Goal: Task Accomplishment & Management: Manage account settings

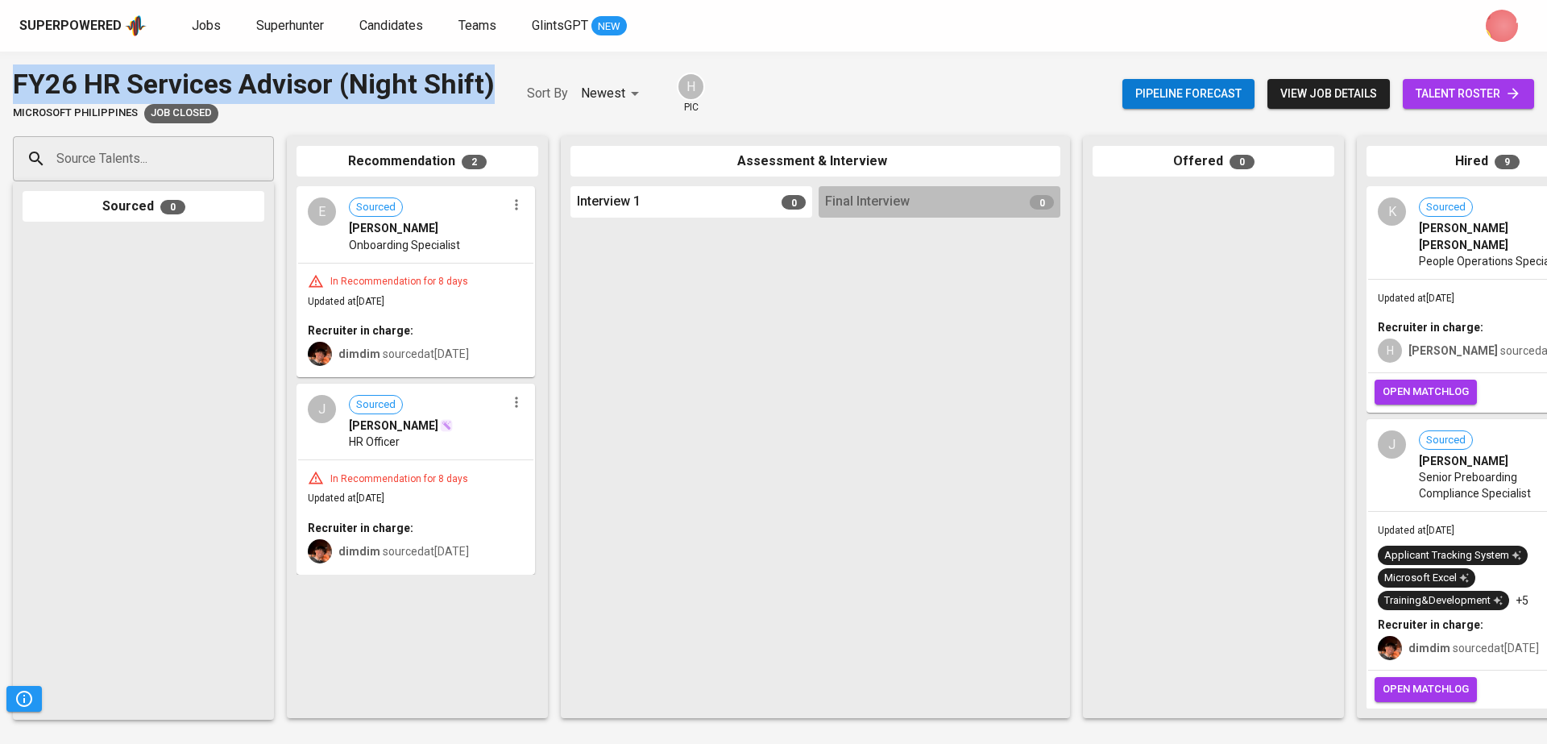
drag, startPoint x: 504, startPoint y: 83, endPoint x: 0, endPoint y: 81, distance: 503.5
click at [0, 81] on div "FY26 HR Services Advisor (Night Shift) Microsoft [GEOGRAPHIC_DATA] Job Closed S…" at bounding box center [773, 93] width 1547 height 59
copy div "FY26 HR Services Advisor (Night Shift)"
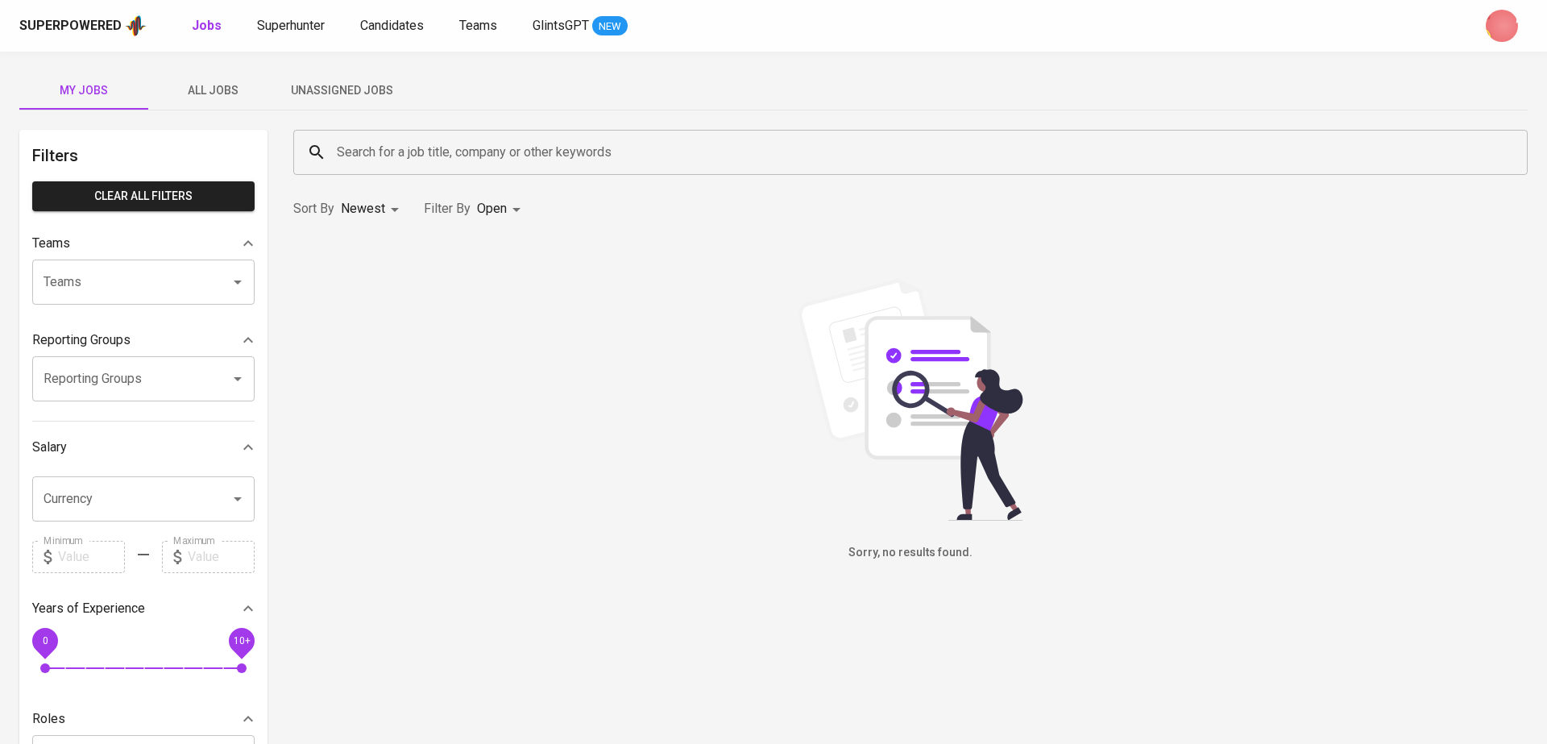
click at [197, 93] on span "All Jobs" at bounding box center [213, 91] width 110 height 20
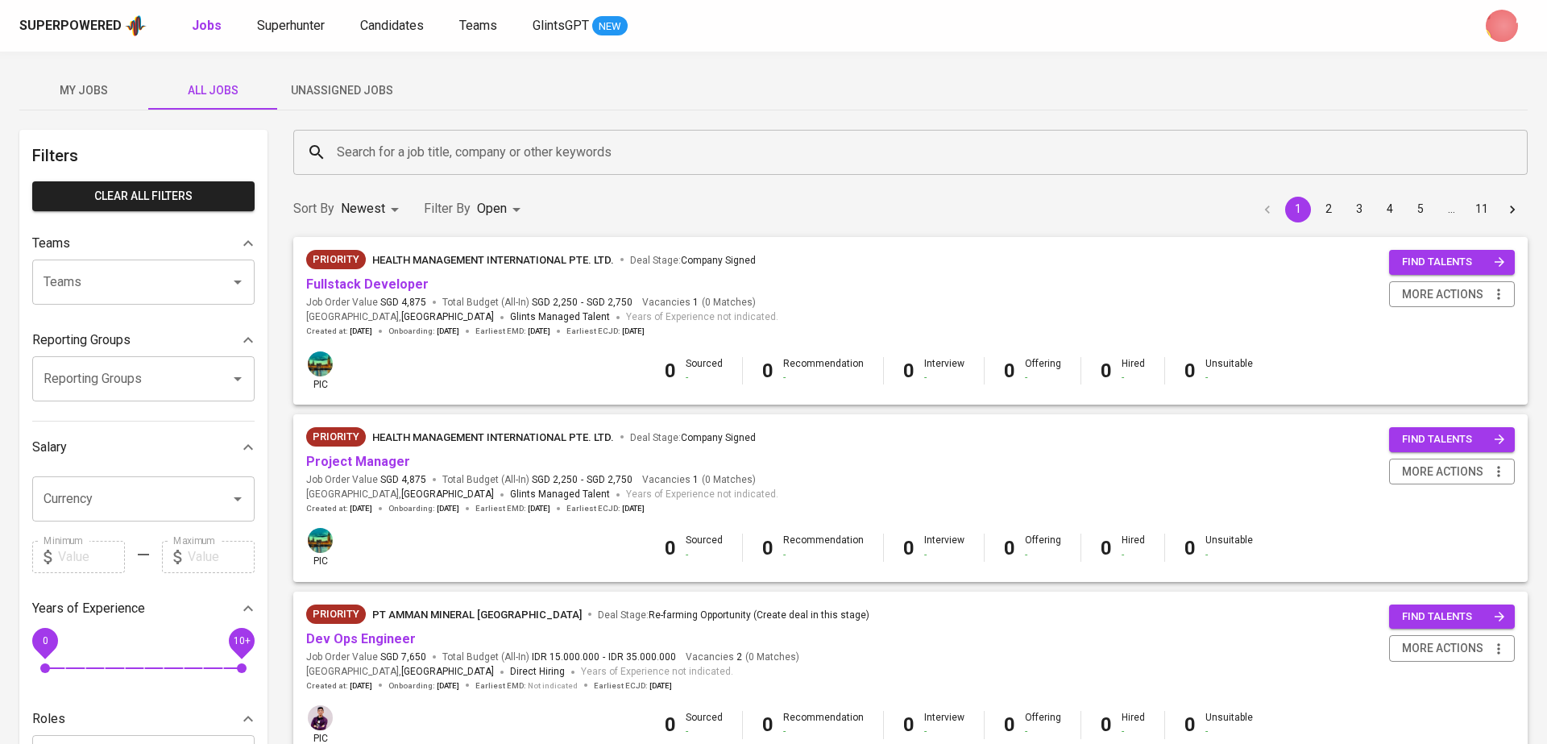
drag, startPoint x: 492, startPoint y: 426, endPoint x: 503, endPoint y: 450, distance: 25.6
click at [503, 450] on ul "Priority Status Priority Non-Priority Job Availability Open Closed" at bounding box center [501, 349] width 114 height 251
click at [509, 445] on p "Closed" at bounding box center [501, 449] width 35 height 16
type input "OPEN,CLOSE"
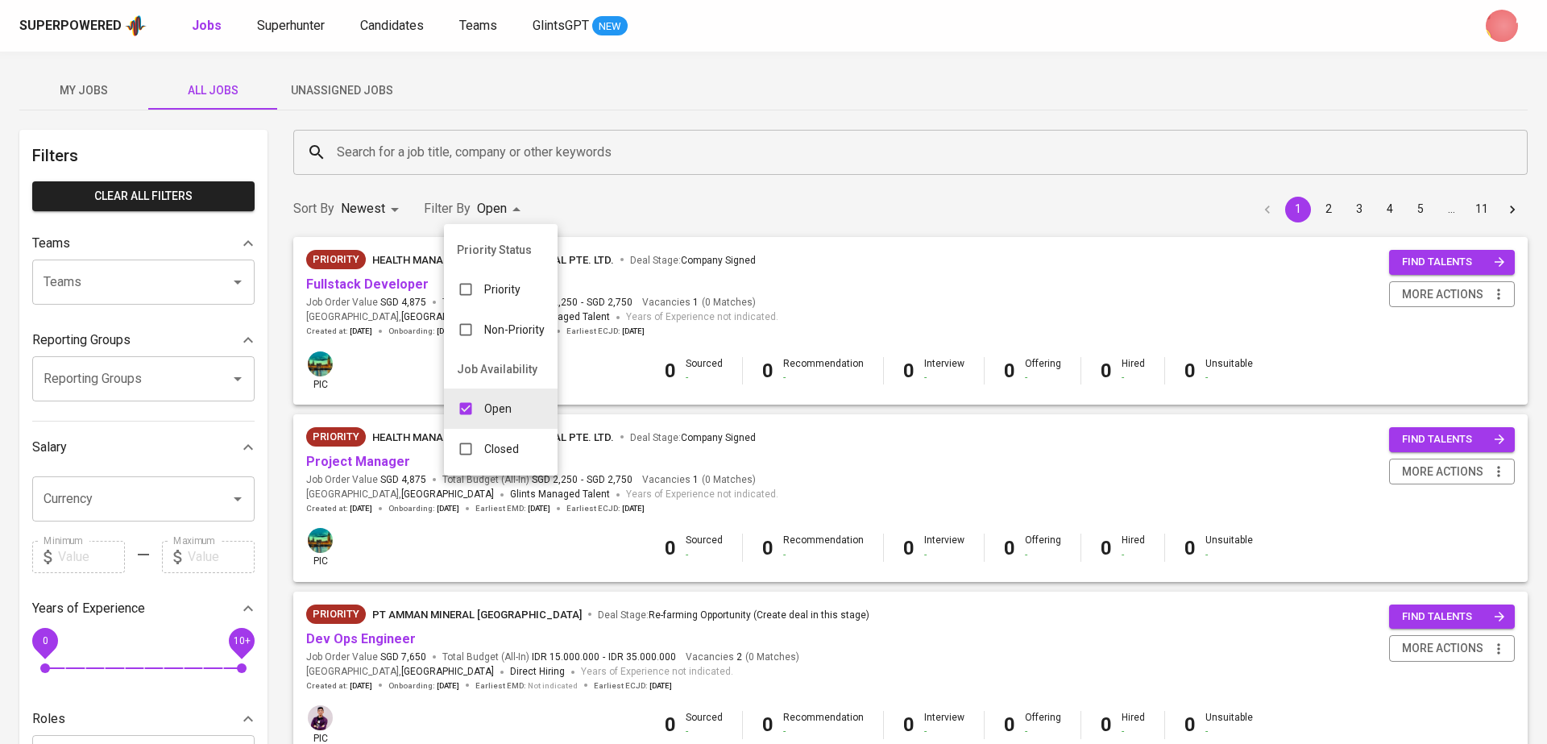
checkbox input "true"
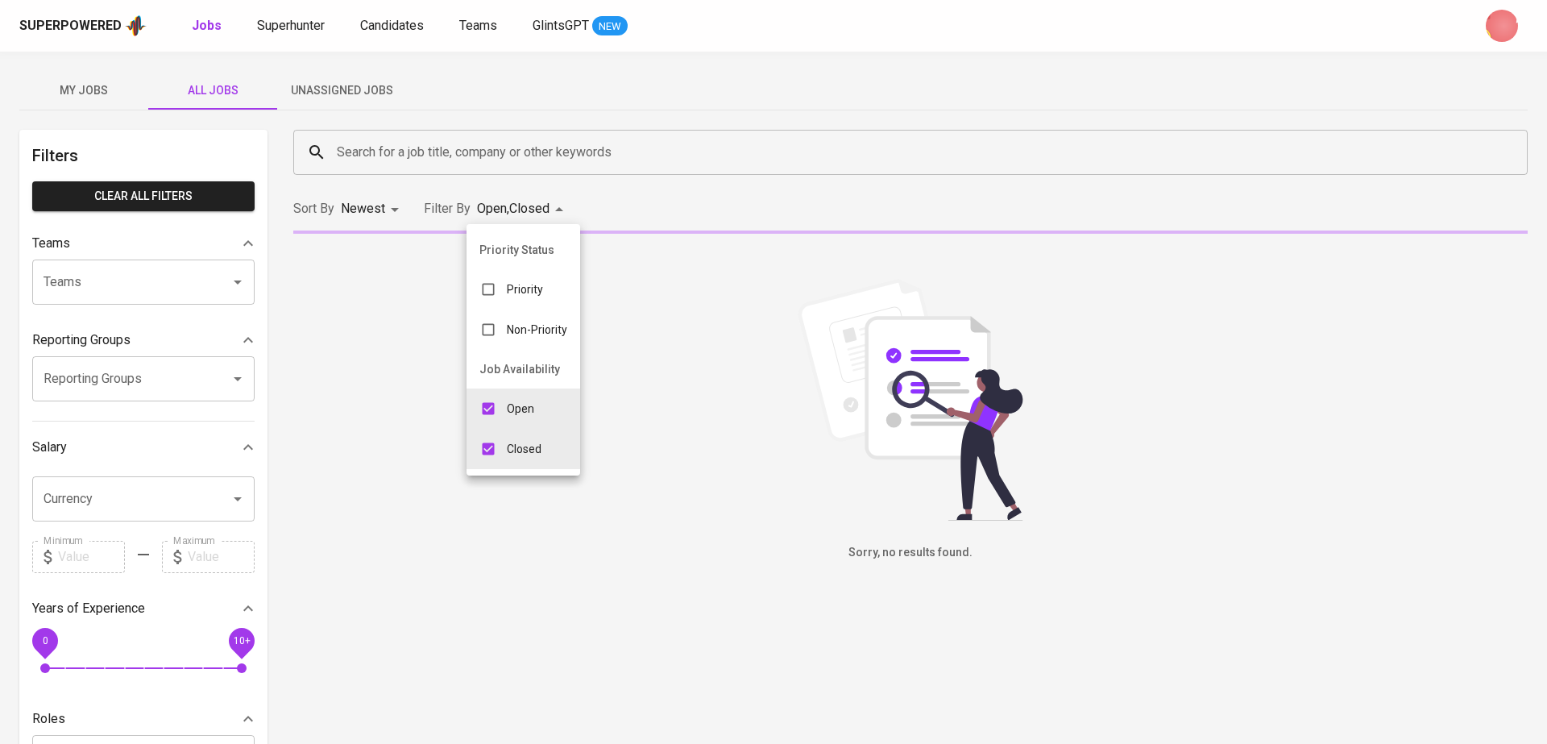
click at [496, 393] on input "checkbox" at bounding box center [488, 408] width 31 height 31
checkbox input "false"
type input "CLOSE"
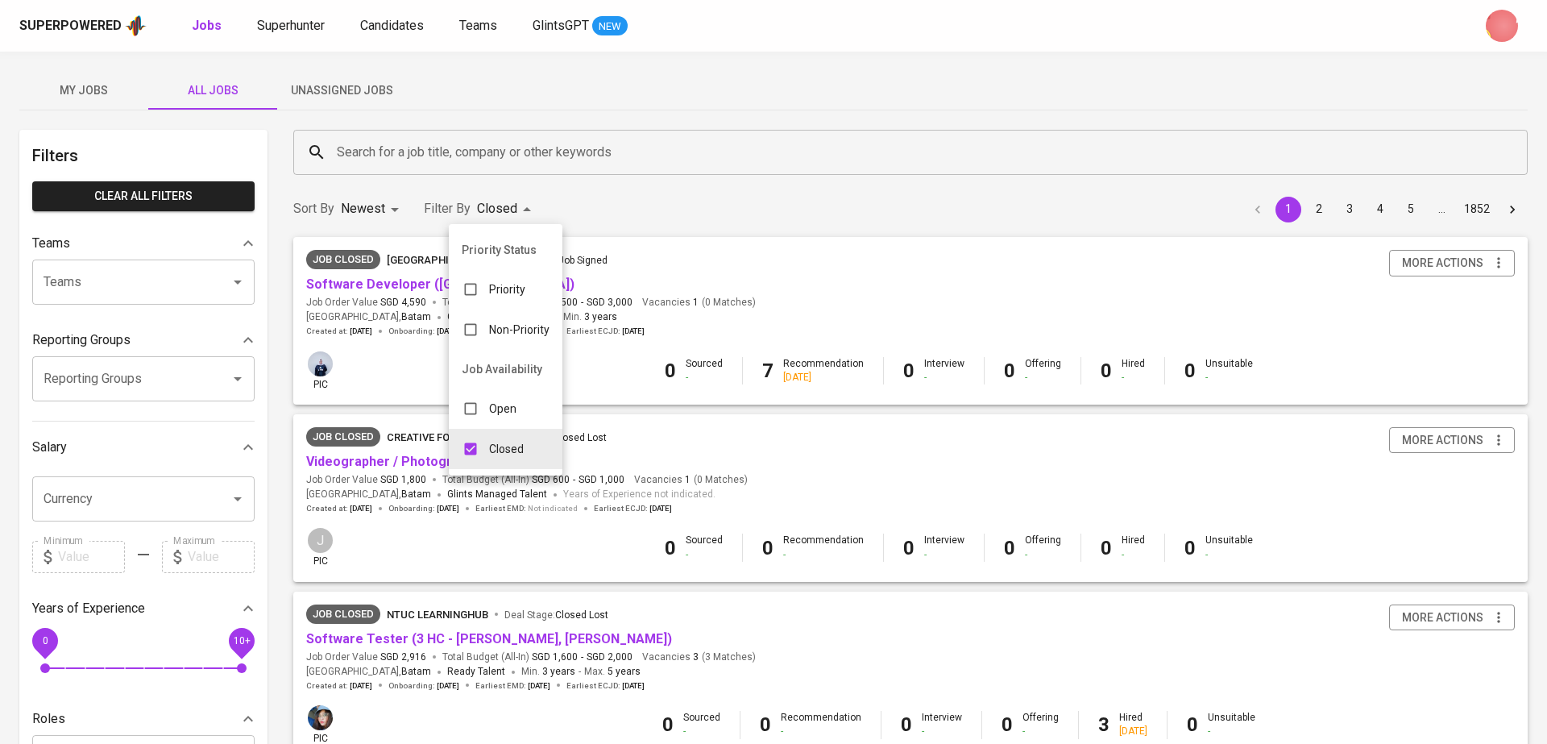
click at [538, 143] on div at bounding box center [773, 372] width 1547 height 744
click at [537, 145] on input "Search for a job title, company or other keywords" at bounding box center [914, 152] width 1163 height 31
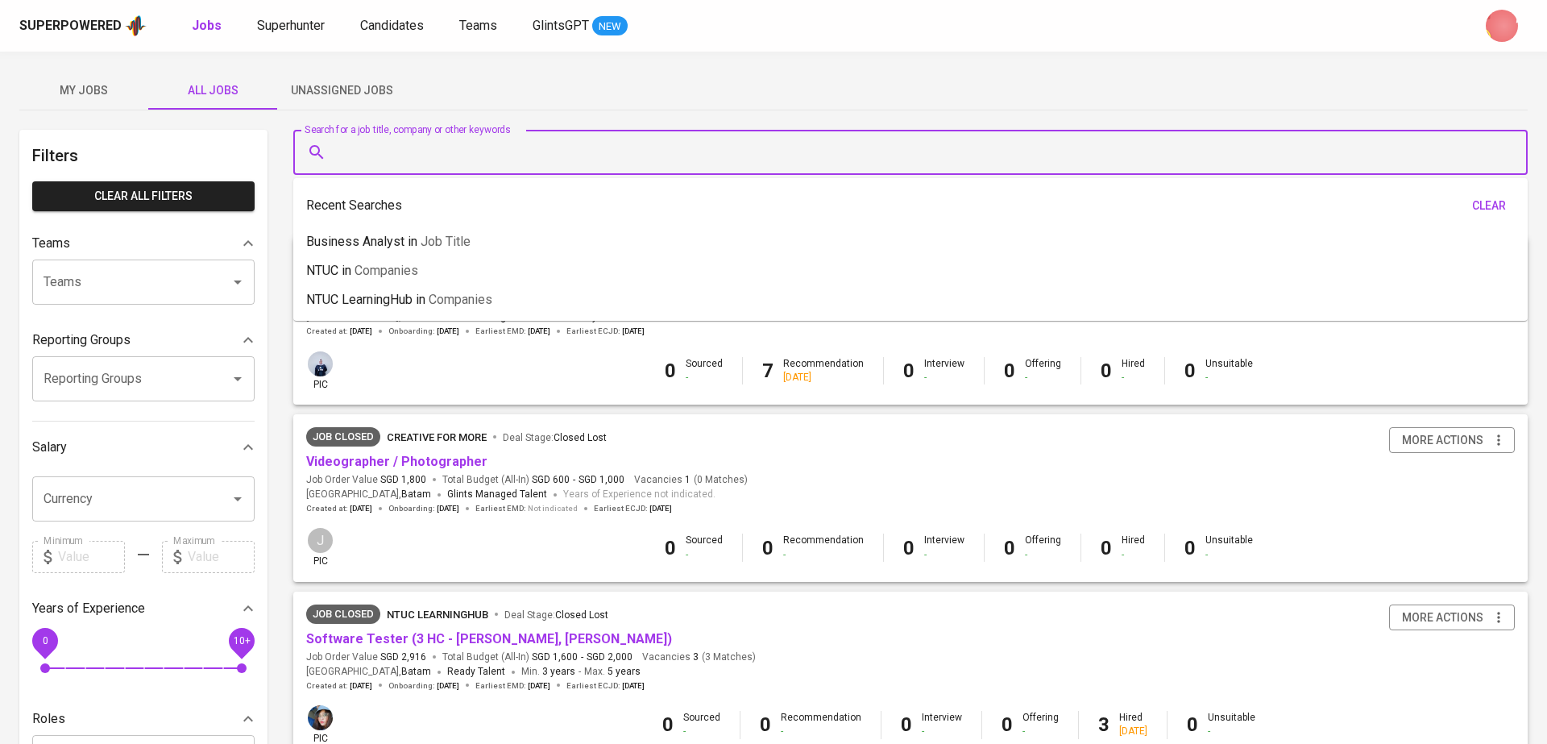
paste input "FY26 HR Services Advisor (Night Shift)"
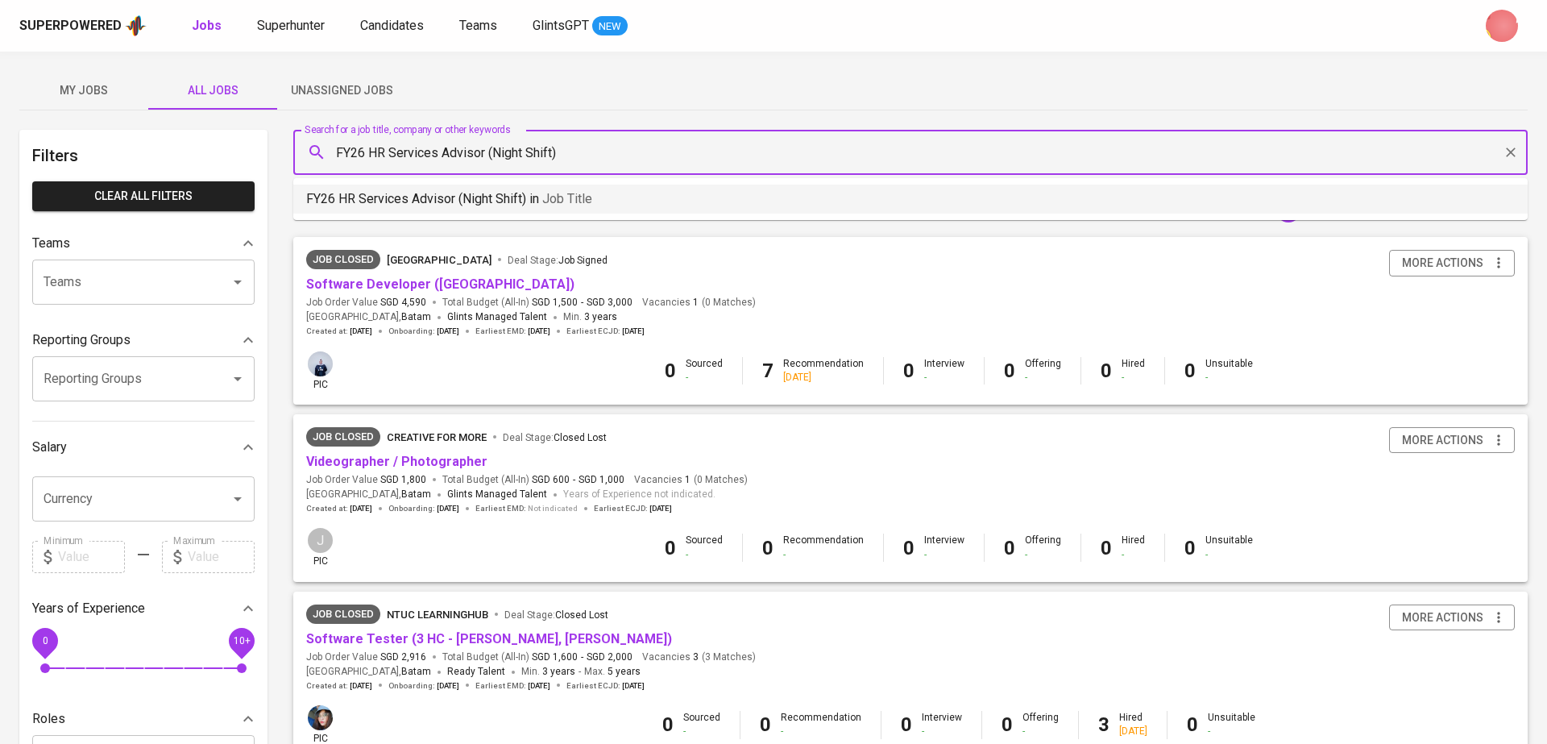
click at [551, 197] on span "Job title" at bounding box center [567, 198] width 50 height 15
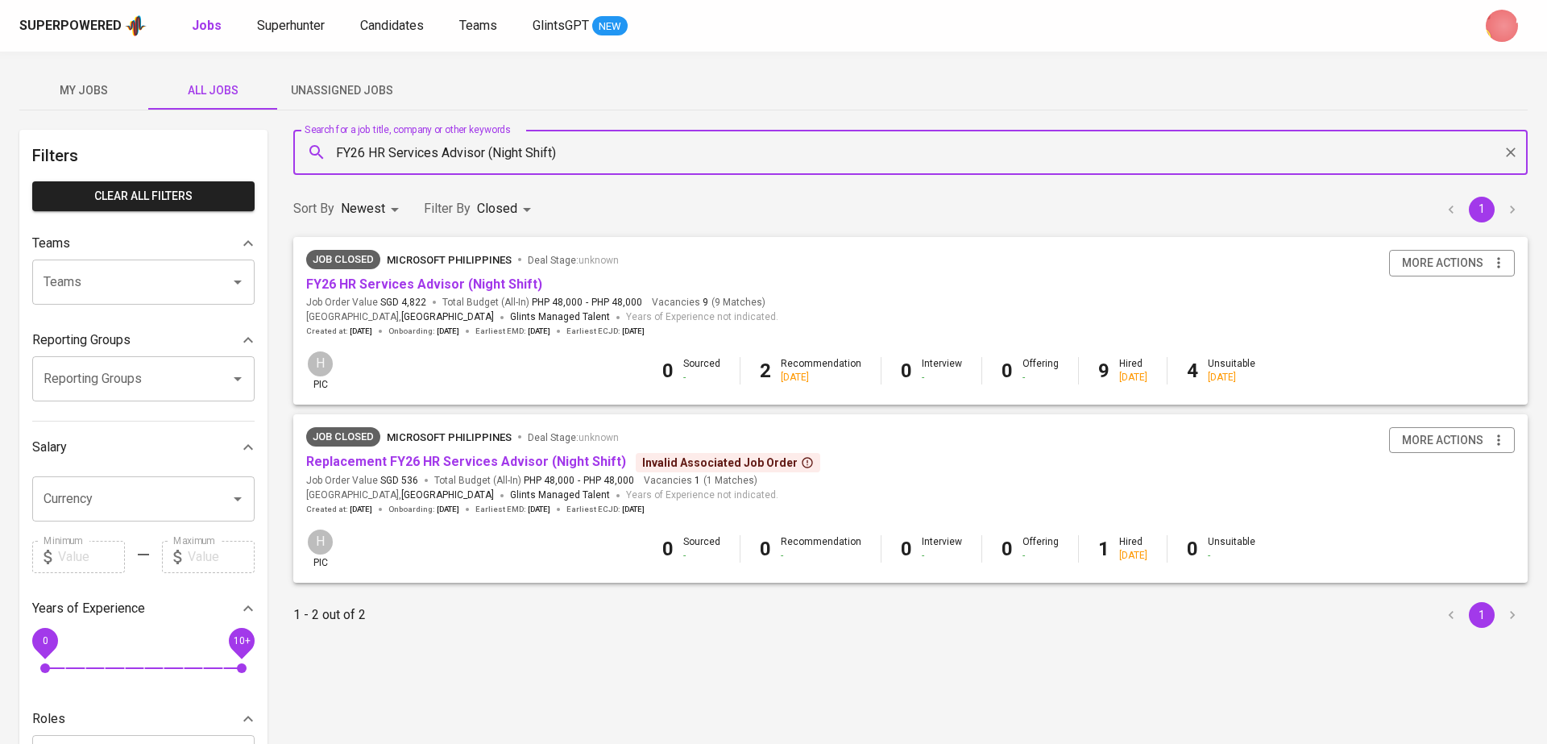
type input "FY26 HR Services Advisor (Night Shift)"
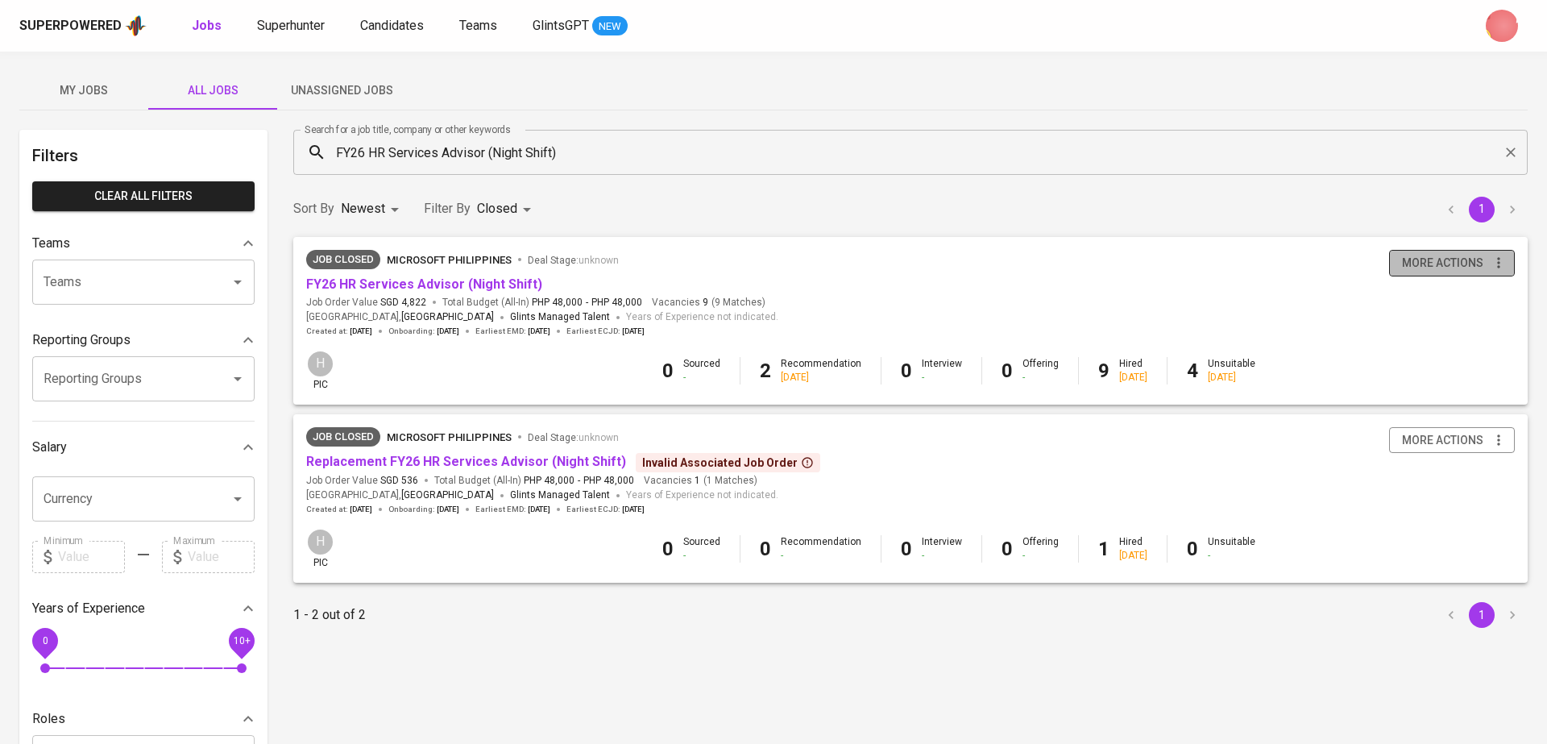
click at [1435, 259] on span "more actions" at bounding box center [1442, 263] width 81 height 20
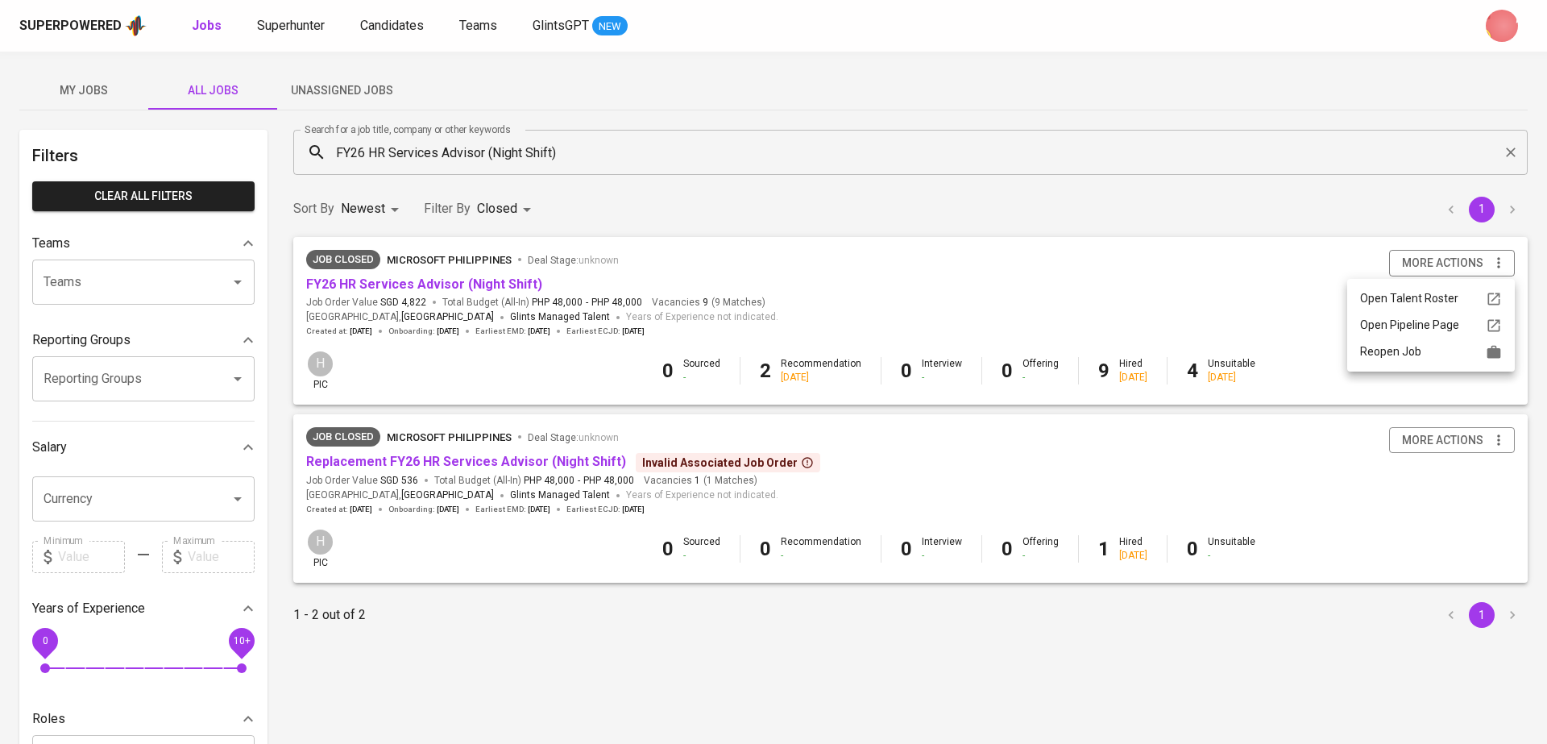
click at [1403, 353] on div "Reopen Job" at bounding box center [1431, 351] width 142 height 17
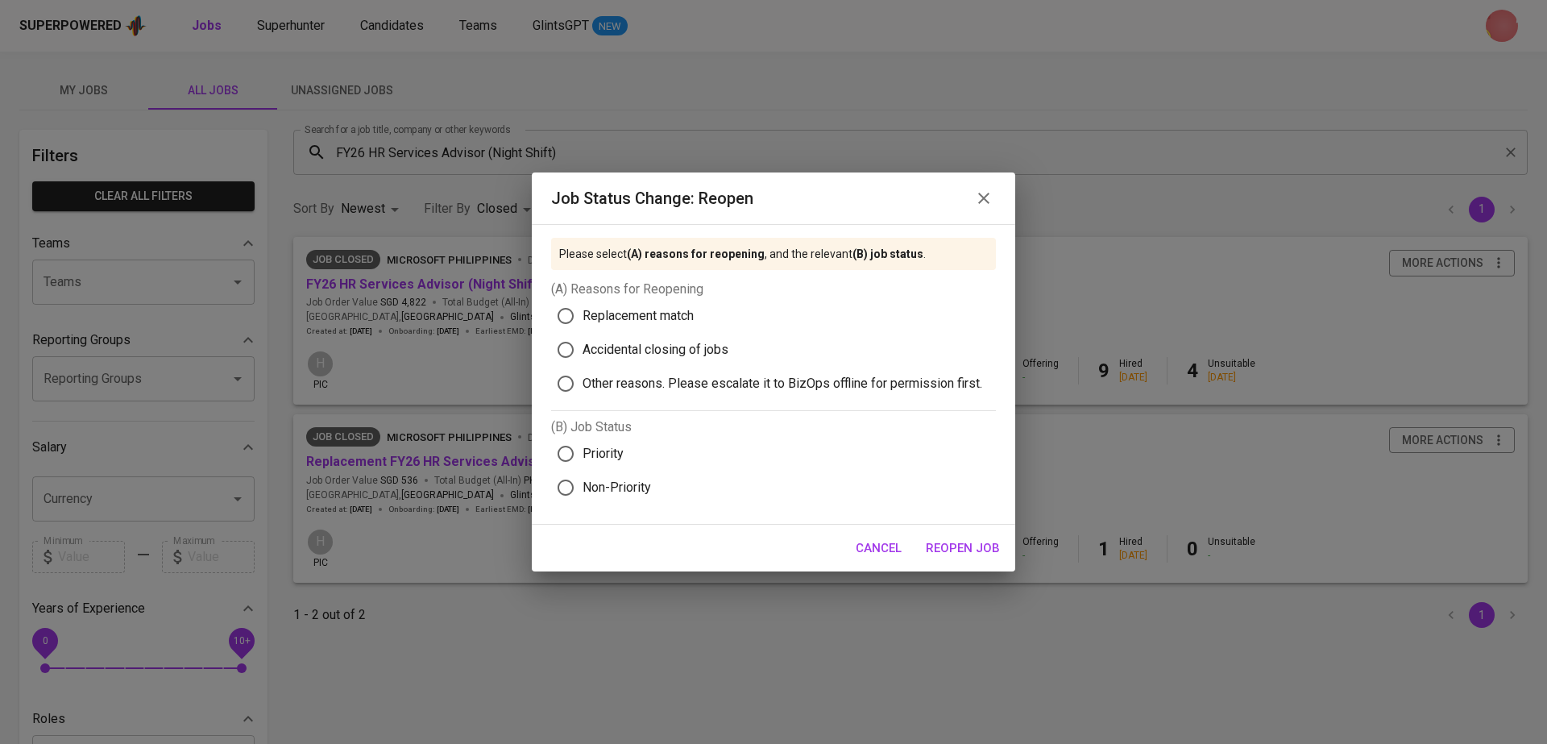
click at [688, 347] on span "Accidental closing of jobs" at bounding box center [655, 349] width 146 height 19
click at [582, 347] on input "Accidental closing of jobs" at bounding box center [566, 350] width 34 height 34
radio input "true"
click at [637, 309] on span "Replacement match" at bounding box center [637, 315] width 111 height 19
click at [582, 309] on input "Replacement match" at bounding box center [566, 316] width 34 height 34
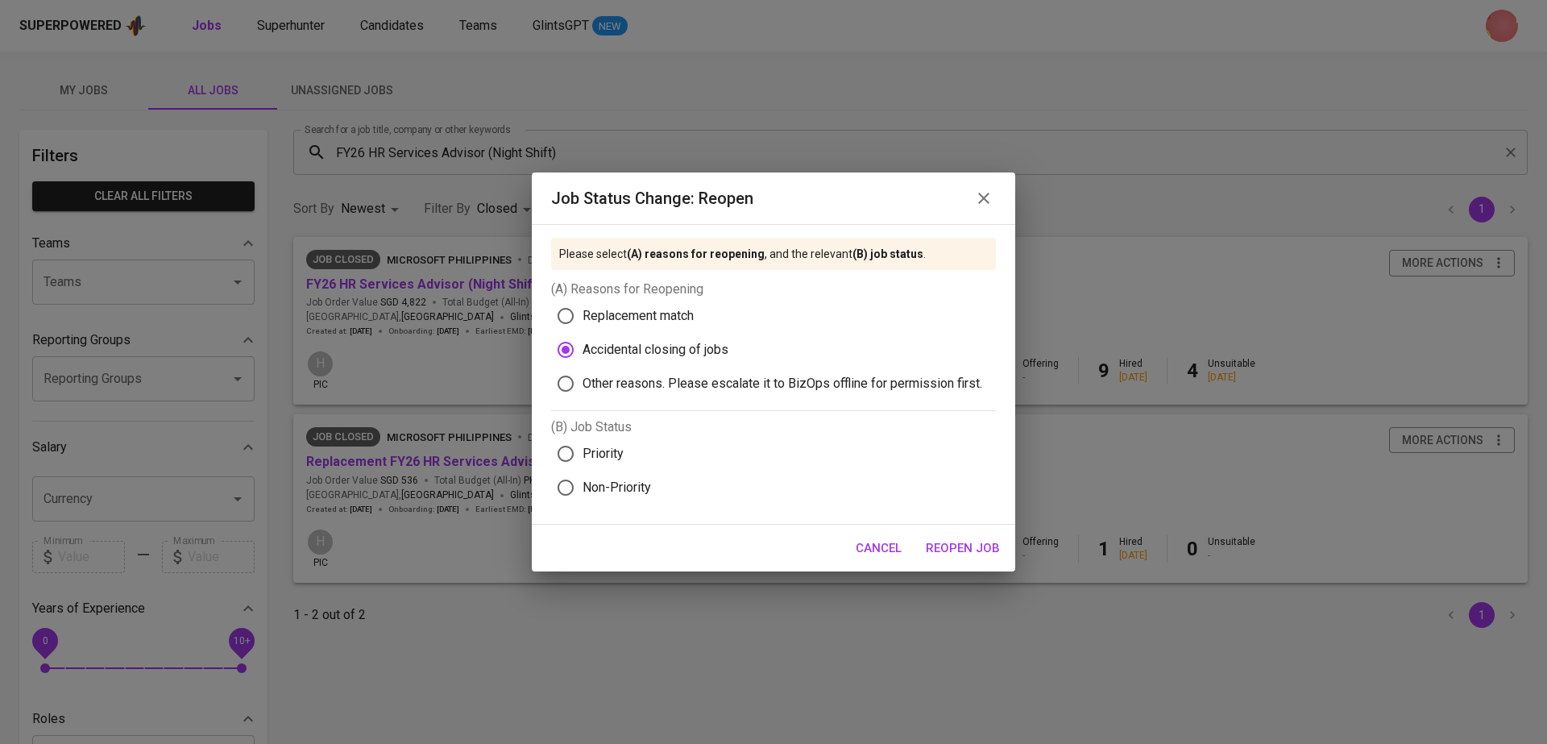
radio input "true"
click at [608, 458] on span "Priority" at bounding box center [602, 453] width 41 height 19
click at [582, 458] on input "Priority" at bounding box center [566, 454] width 34 height 34
radio input "true"
click at [950, 556] on span "Reopen Job" at bounding box center [963, 547] width 74 height 21
